Goal: Task Accomplishment & Management: Complete application form

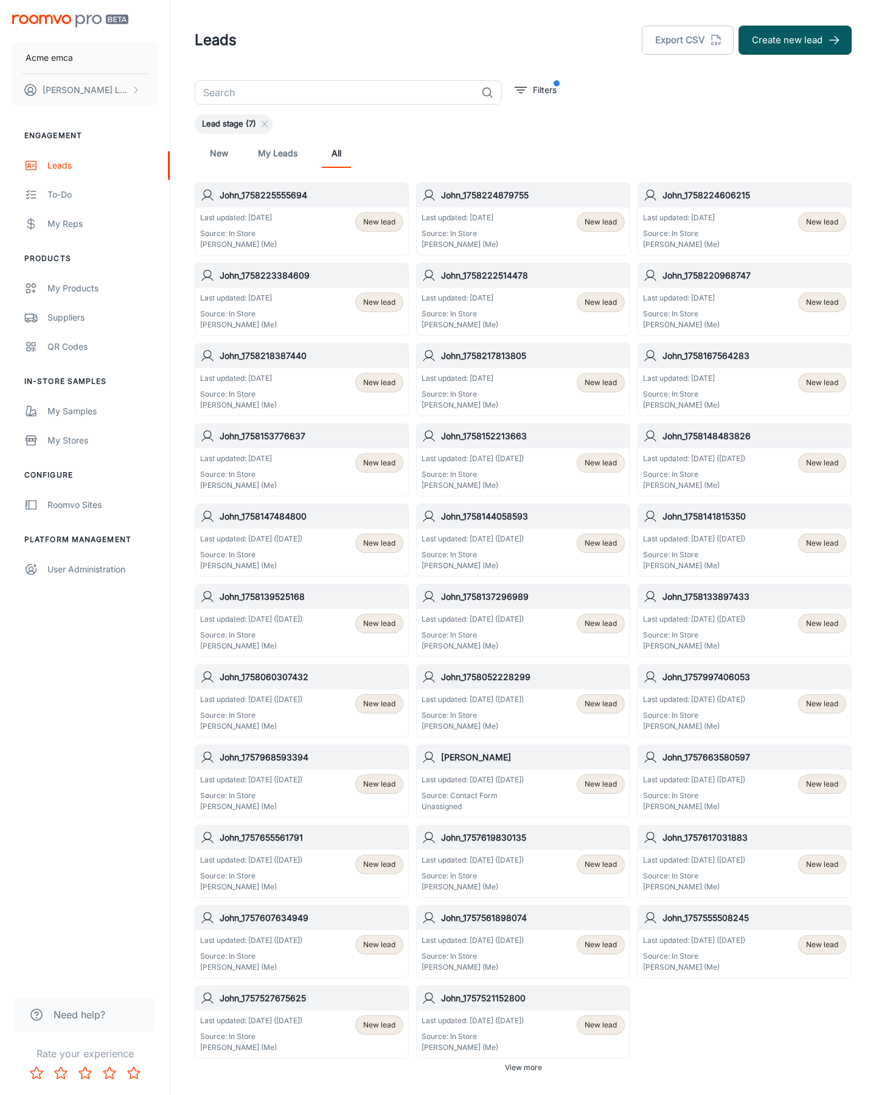
click at [795, 40] on button "Create new lead" at bounding box center [795, 40] width 113 height 29
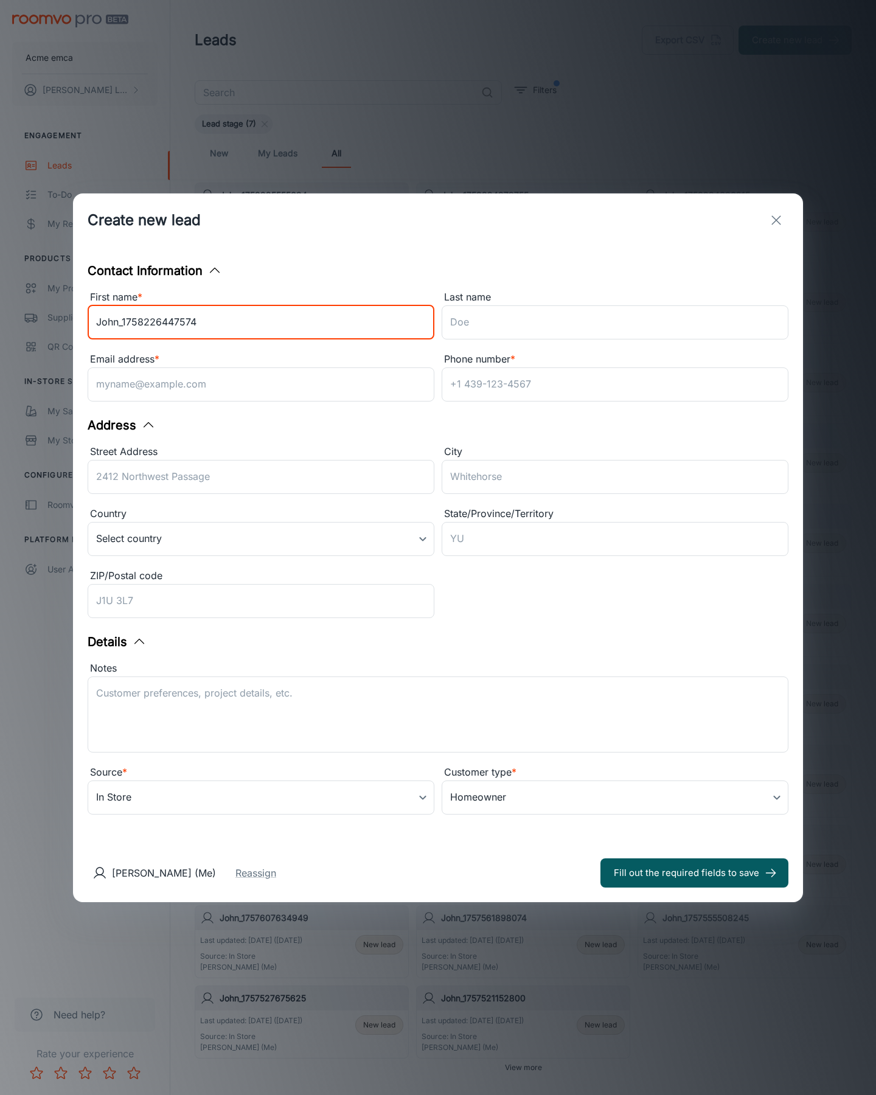
type input "John_1758226447574"
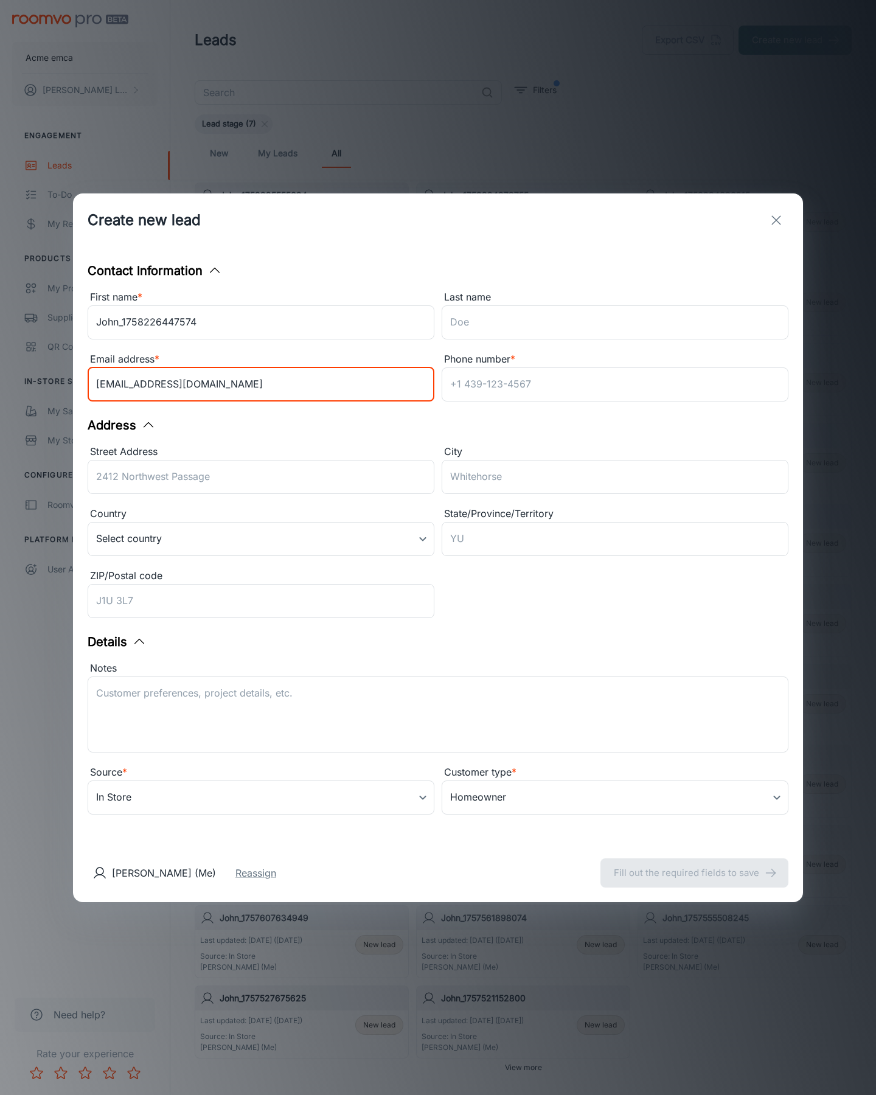
type input "[EMAIL_ADDRESS][DOMAIN_NAME]"
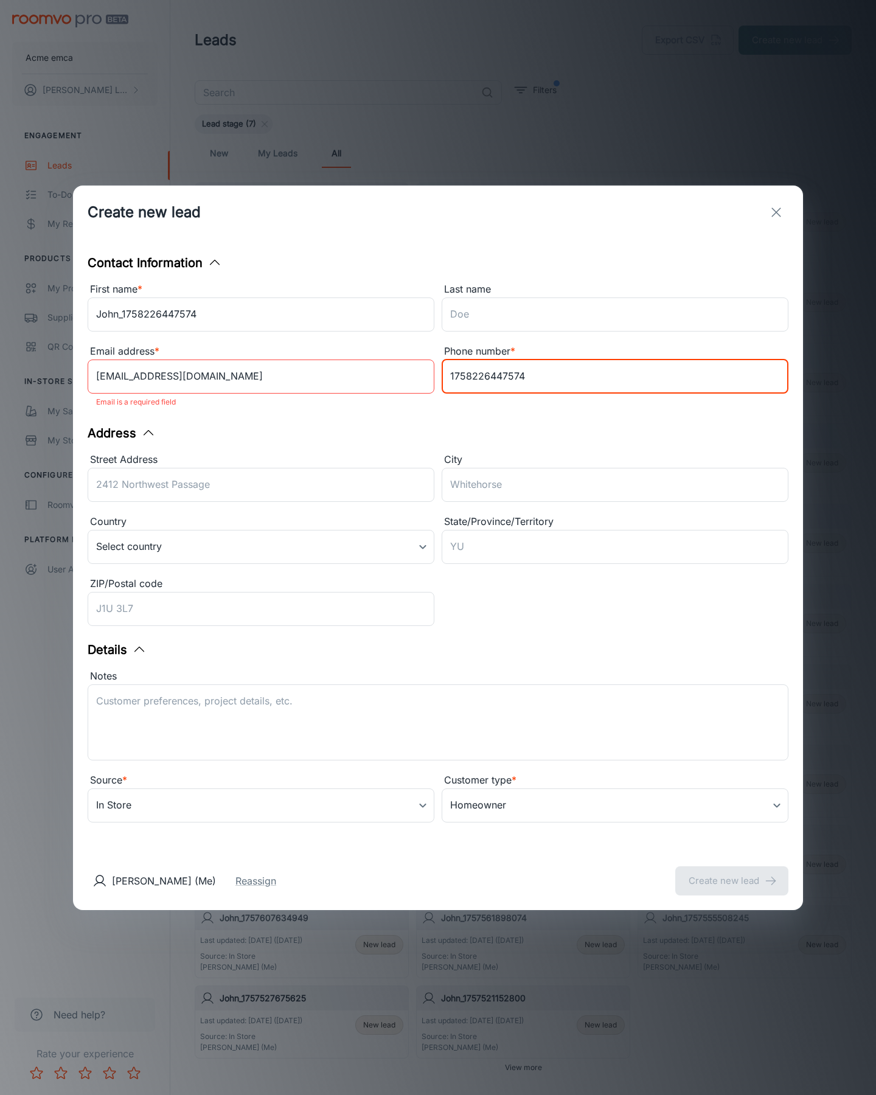
type input "1758226447574"
click at [732, 873] on button "Create new lead" at bounding box center [732, 881] width 113 height 29
